Goal: Find specific page/section: Find specific page/section

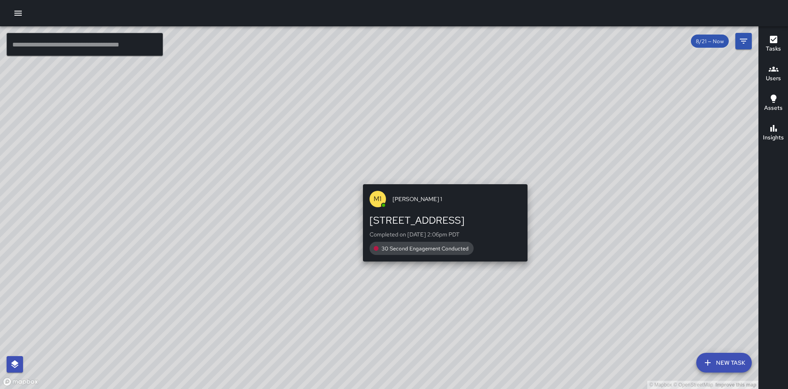
drag, startPoint x: 492, startPoint y: 111, endPoint x: 437, endPoint y: 182, distance: 90.0
click at [437, 182] on div "© Mapbox © OpenStreetMap Improve this map M1 [PERSON_NAME] [STREET_ADDRESS] Com…" at bounding box center [379, 207] width 758 height 363
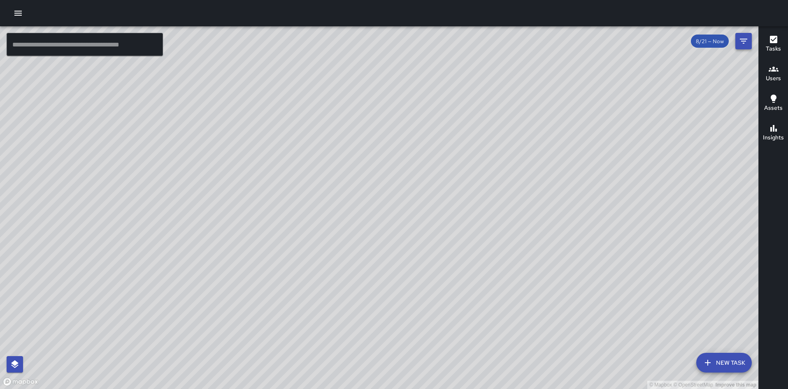
click at [741, 45] on icon "Filters" at bounding box center [743, 41] width 10 height 10
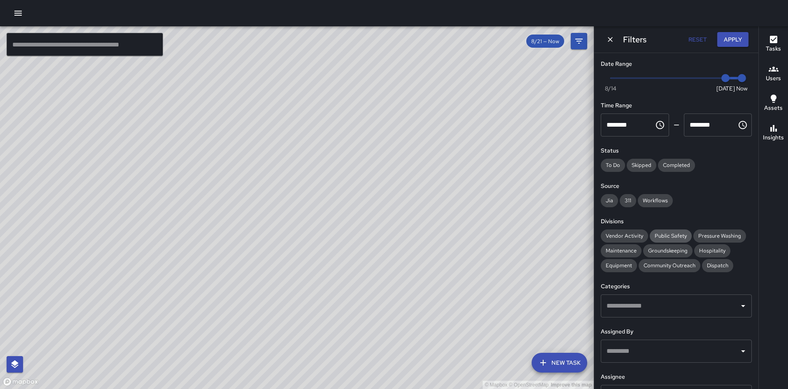
click at [665, 231] on div "Public Safety" at bounding box center [670, 236] width 42 height 13
click at [671, 264] on span "Community Outreach" at bounding box center [669, 265] width 62 height 7
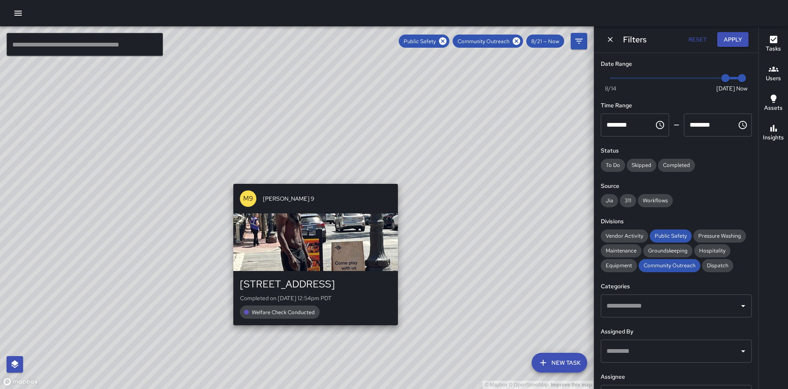
click at [231, 330] on div "© Mapbox © OpenStreetMap Improve this map M9 [PERSON_NAME] [GEOGRAPHIC_DATA][ST…" at bounding box center [297, 207] width 594 height 363
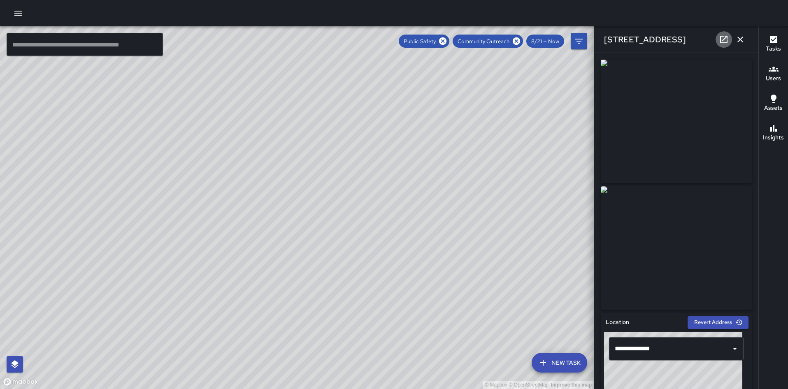
click at [728, 35] on icon at bounding box center [724, 40] width 10 height 10
drag, startPoint x: 507, startPoint y: 106, endPoint x: 413, endPoint y: 231, distance: 156.3
click at [413, 231] on div "© Mapbox © OpenStreetMap Improve this map" at bounding box center [297, 207] width 594 height 363
drag, startPoint x: 426, startPoint y: 169, endPoint x: 389, endPoint y: 230, distance: 70.5
click at [389, 230] on div "© Mapbox © OpenStreetMap Improve this map" at bounding box center [297, 207] width 594 height 363
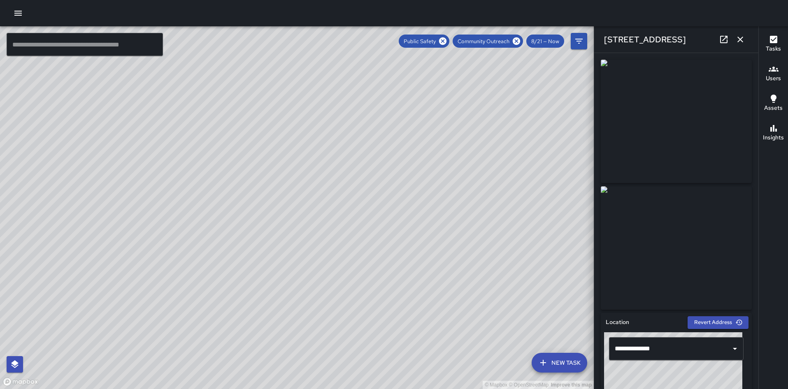
drag, startPoint x: 284, startPoint y: 360, endPoint x: 292, endPoint y: 308, distance: 52.8
click at [292, 308] on div "© Mapbox © OpenStreetMap Improve this map" at bounding box center [297, 207] width 594 height 363
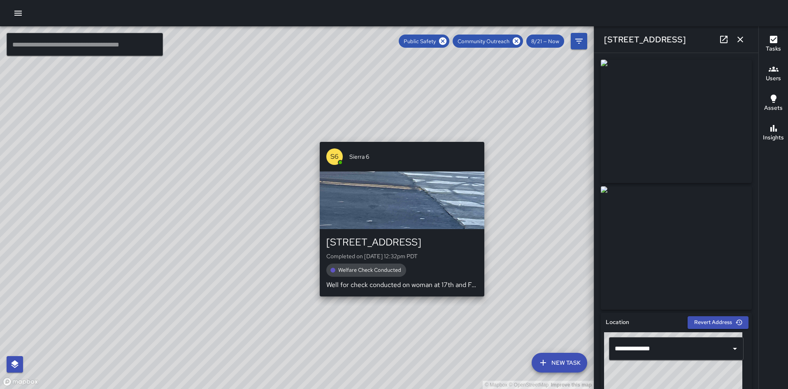
click at [398, 301] on div "© Mapbox © OpenStreetMap Improve this map S6 Sierra [STREET_ADDRESS] Completed …" at bounding box center [297, 207] width 594 height 363
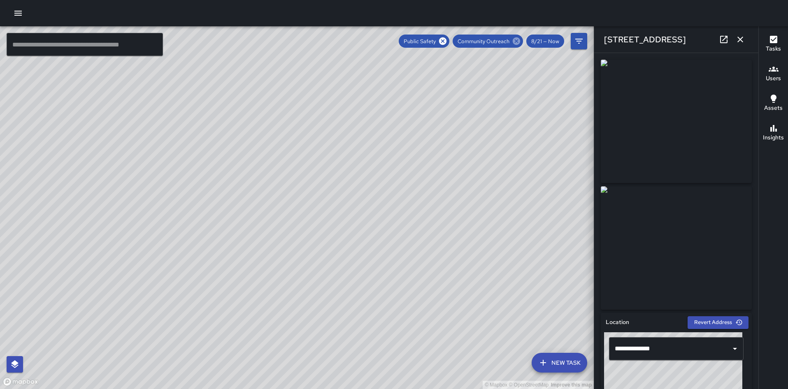
click at [515, 40] on icon at bounding box center [515, 40] width 7 height 7
click at [517, 42] on icon at bounding box center [515, 40] width 7 height 7
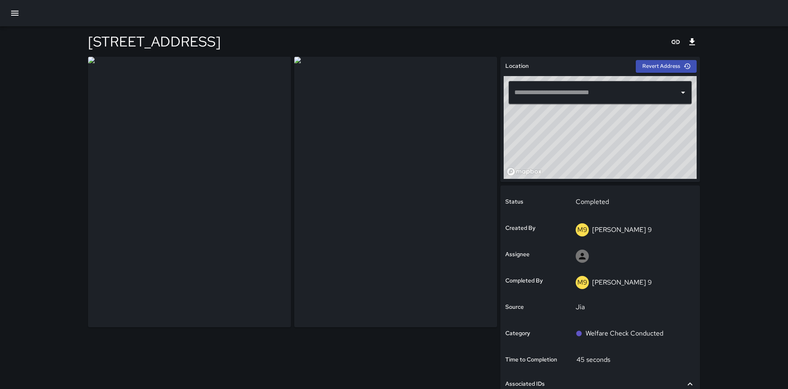
type input "**********"
